Goal: Task Accomplishment & Management: Use online tool/utility

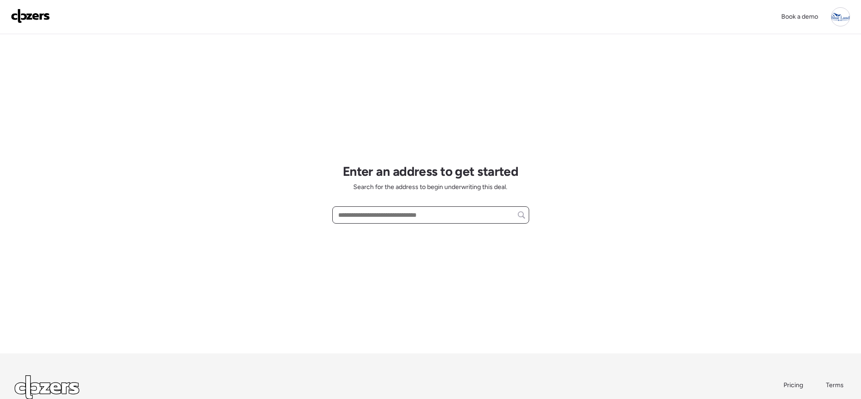
click at [408, 211] on input "text" at bounding box center [430, 215] width 189 height 13
paste input "**********"
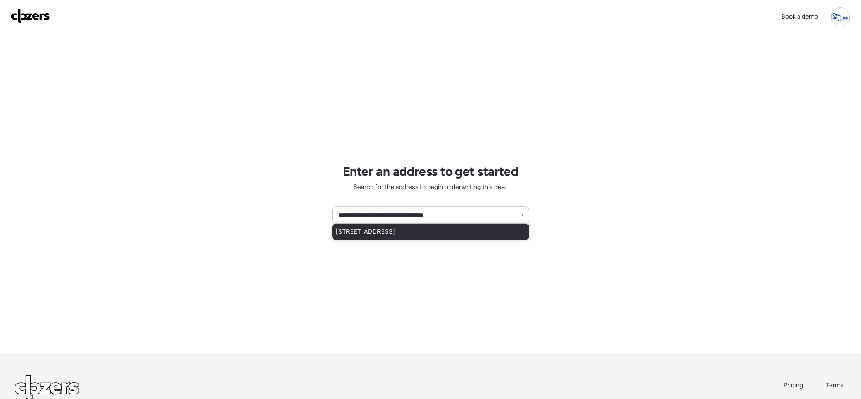
click at [395, 234] on span "[STREET_ADDRESS]" at bounding box center [365, 231] width 59 height 9
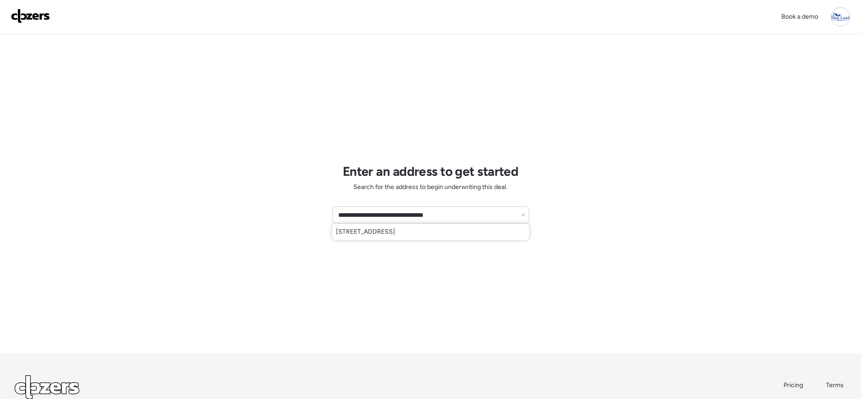
type input "**********"
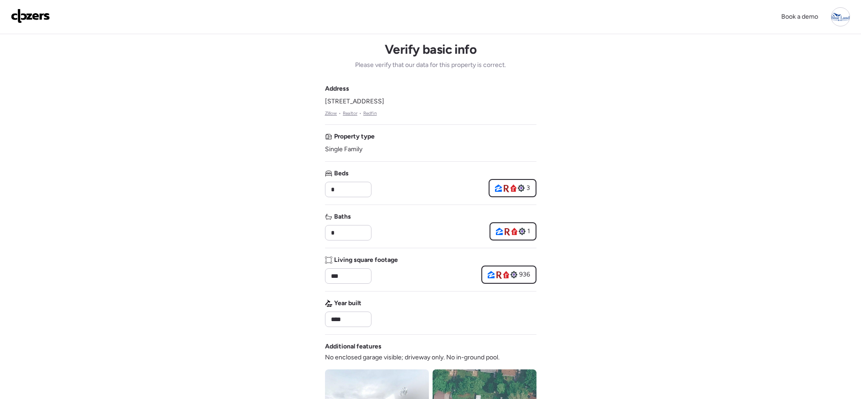
scroll to position [270, 0]
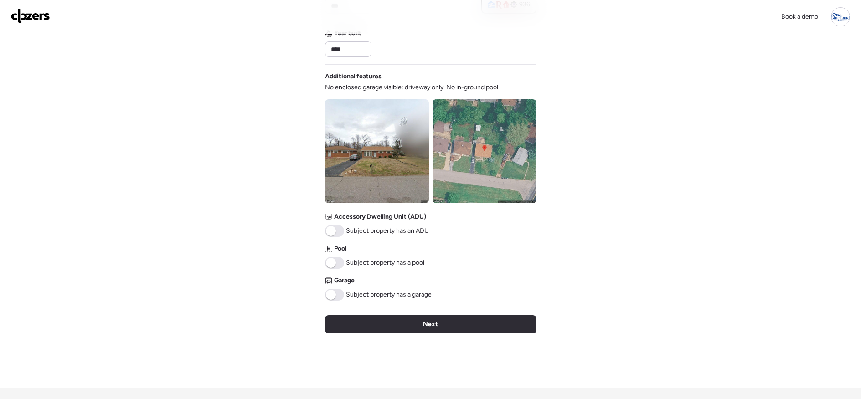
click at [427, 329] on div "Verify basic info Please verify that our data for this property is correct. Add…" at bounding box center [430, 76] width 211 height 624
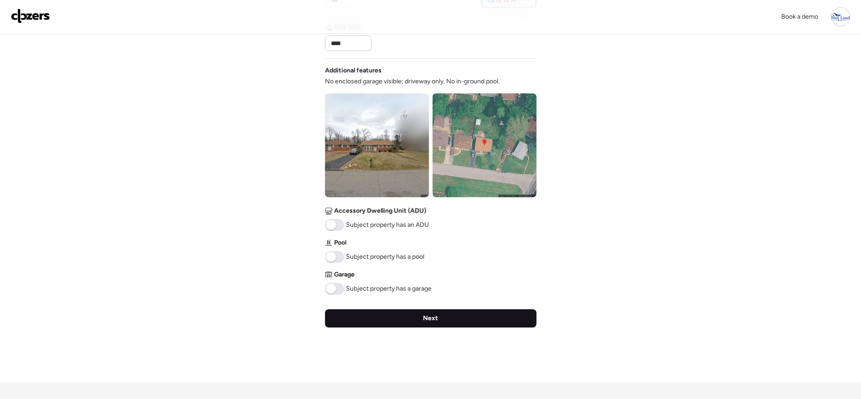
click at [458, 314] on div "Next" at bounding box center [430, 318] width 211 height 18
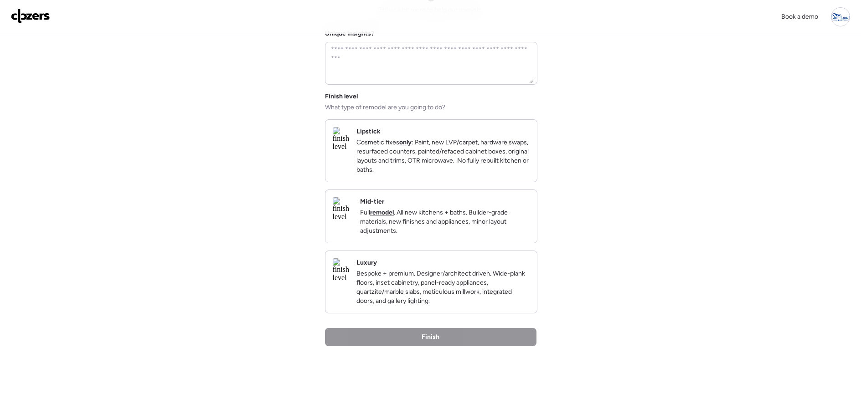
scroll to position [0, 0]
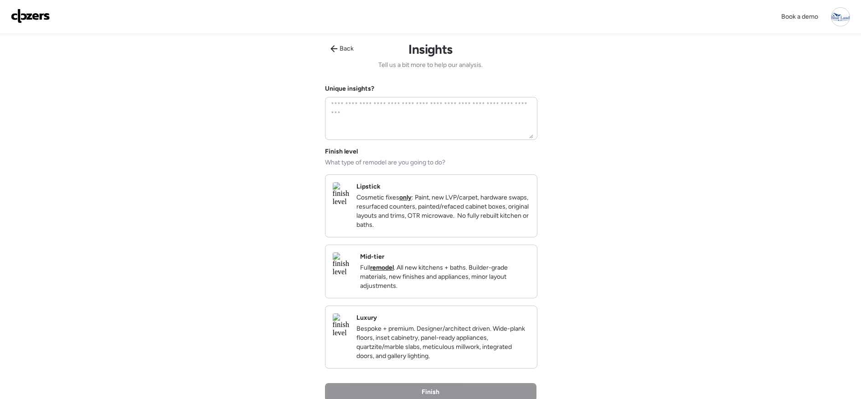
click at [353, 276] on img at bounding box center [343, 264] width 20 height 24
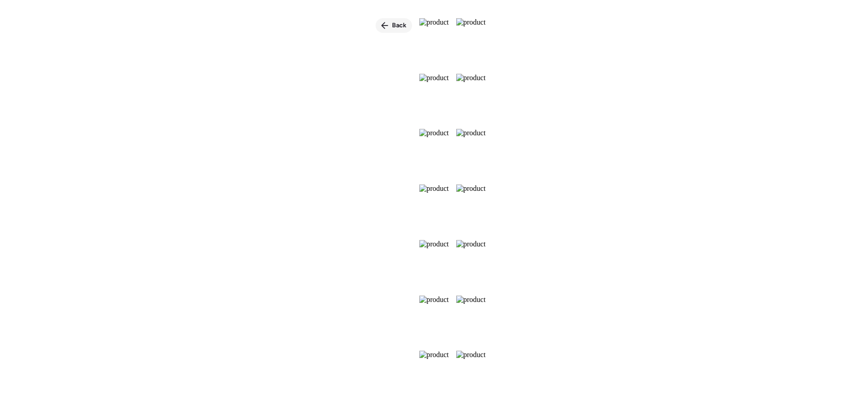
click at [375, 20] on div "Back" at bounding box center [393, 25] width 36 height 15
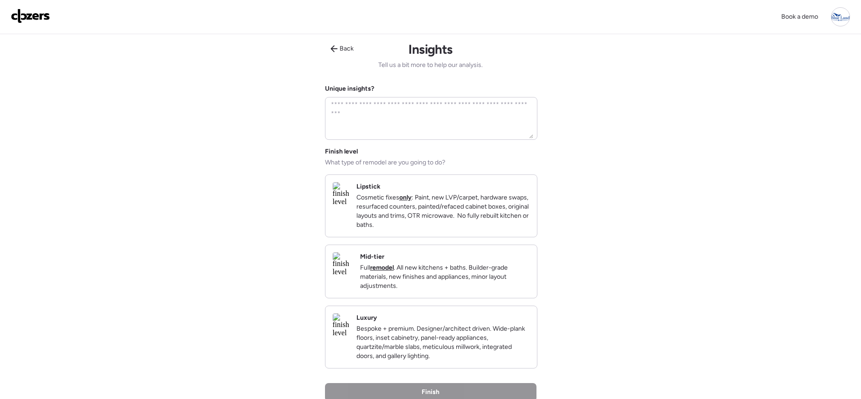
scroll to position [108, 0]
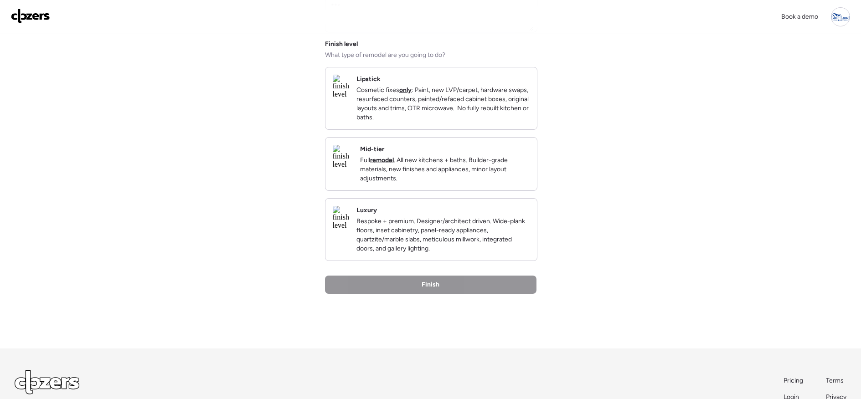
click at [417, 161] on div "Mid-tier Full remodel . All new kitchens + baths. Builder-grade materials, new …" at bounding box center [444, 164] width 169 height 38
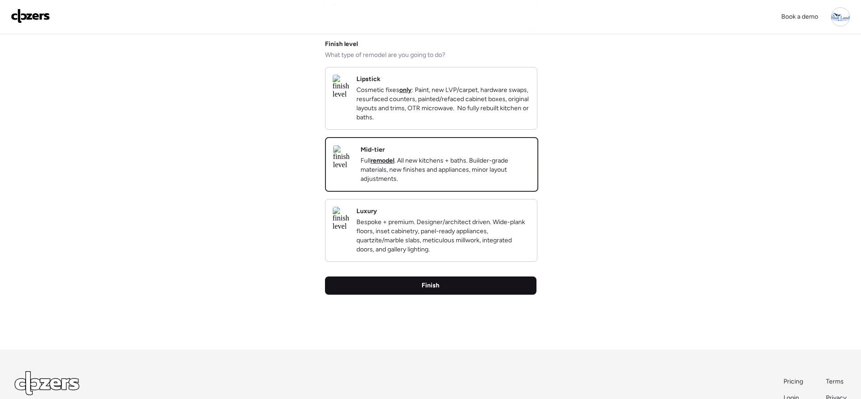
click at [455, 295] on div "Finish" at bounding box center [430, 286] width 211 height 18
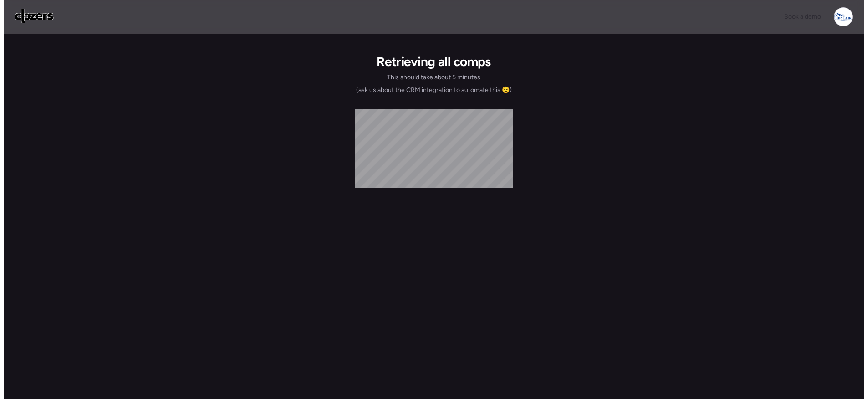
scroll to position [0, 0]
